Goal: Check status: Check status

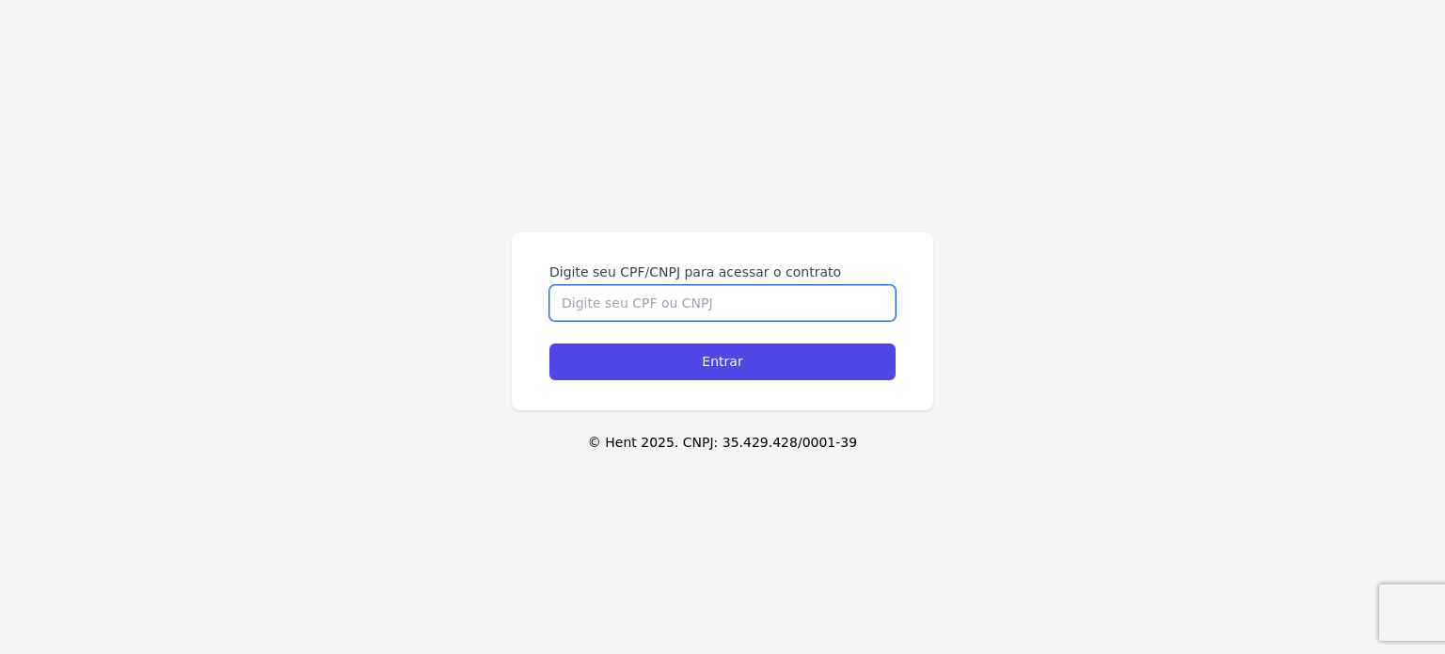
click at [683, 302] on input "Digite seu CPF/CNPJ para acessar o contrato" at bounding box center [722, 303] width 346 height 36
type input "07947726760"
click at [549, 343] on input "Entrar" at bounding box center [722, 361] width 346 height 37
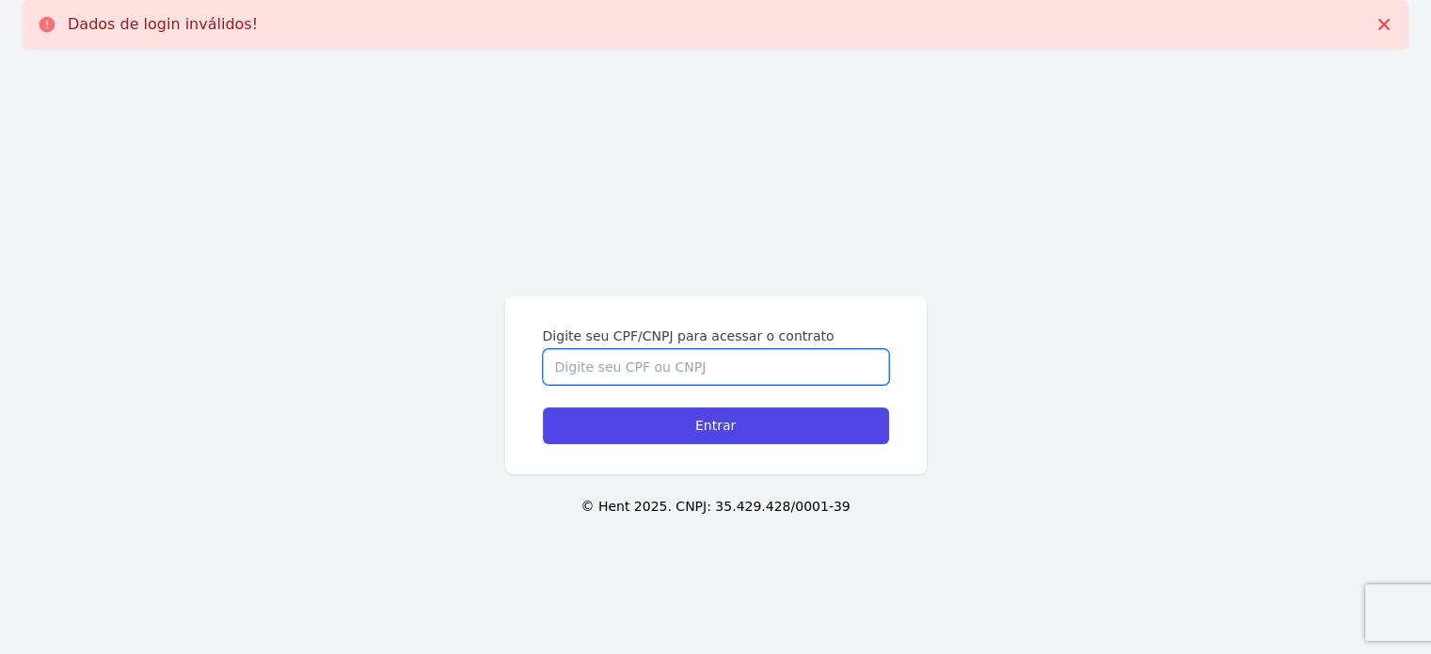
click at [677, 372] on input "Digite seu CPF/CNPJ para acessar o contrato" at bounding box center [716, 367] width 346 height 36
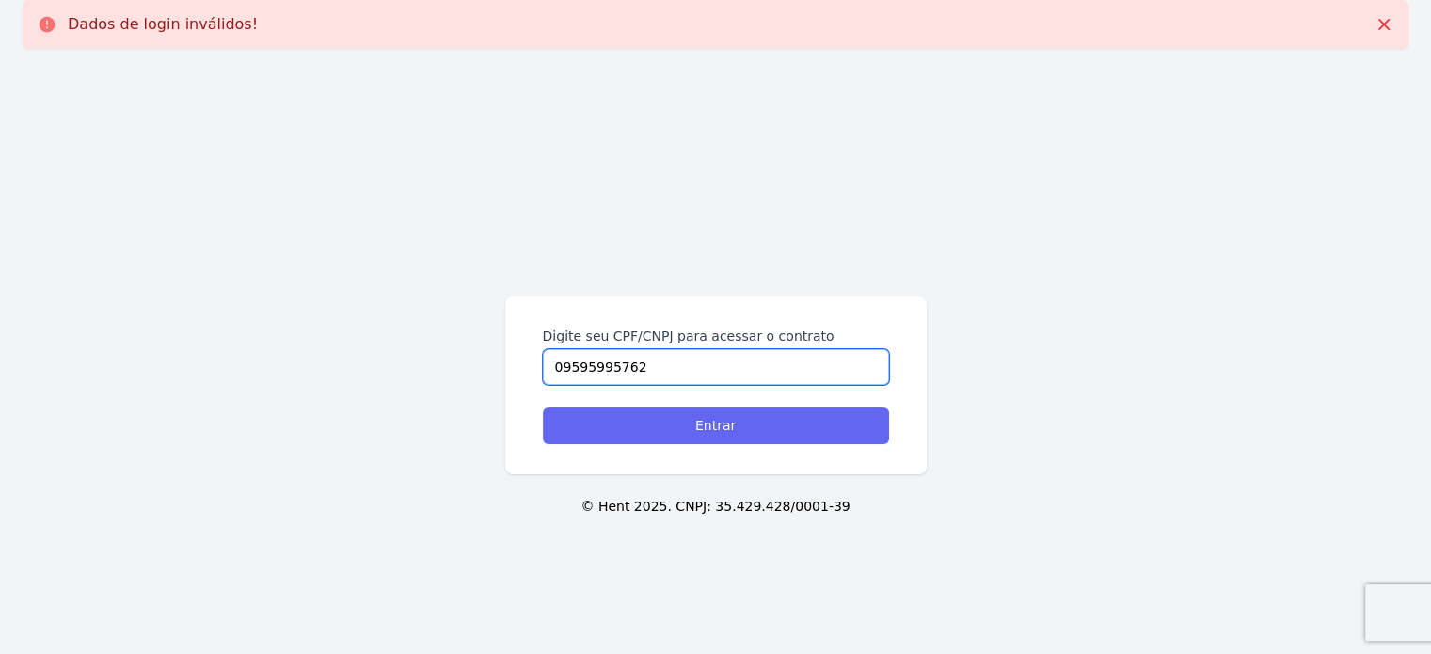
type input "09595995762"
click at [677, 419] on input "Entrar" at bounding box center [716, 425] width 346 height 37
